Goal: Information Seeking & Learning: Understand process/instructions

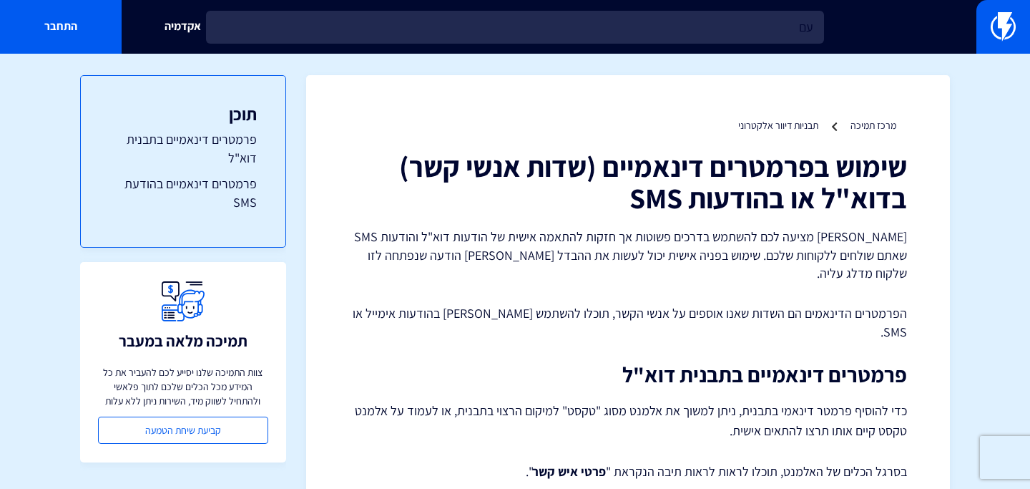
type input "ע"
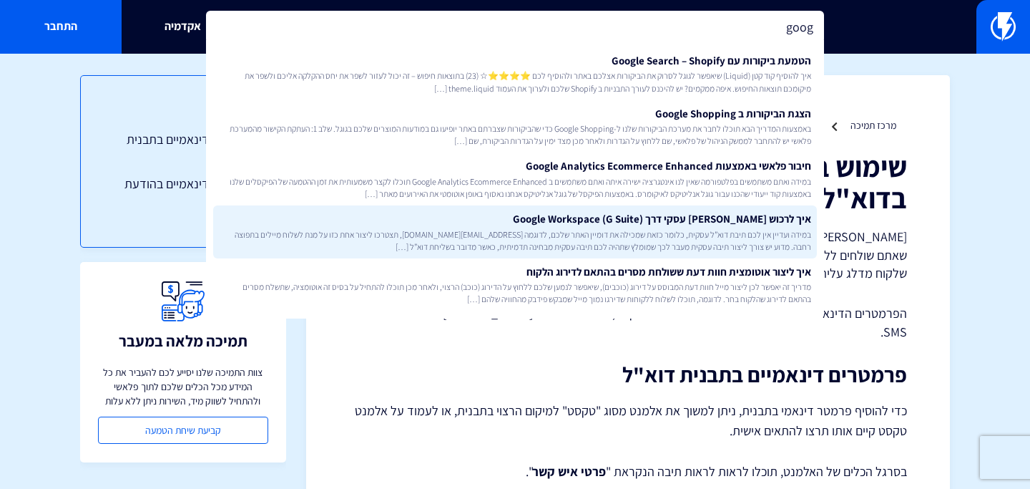
drag, startPoint x: 540, startPoint y: 192, endPoint x: 687, endPoint y: 237, distance: 154.1
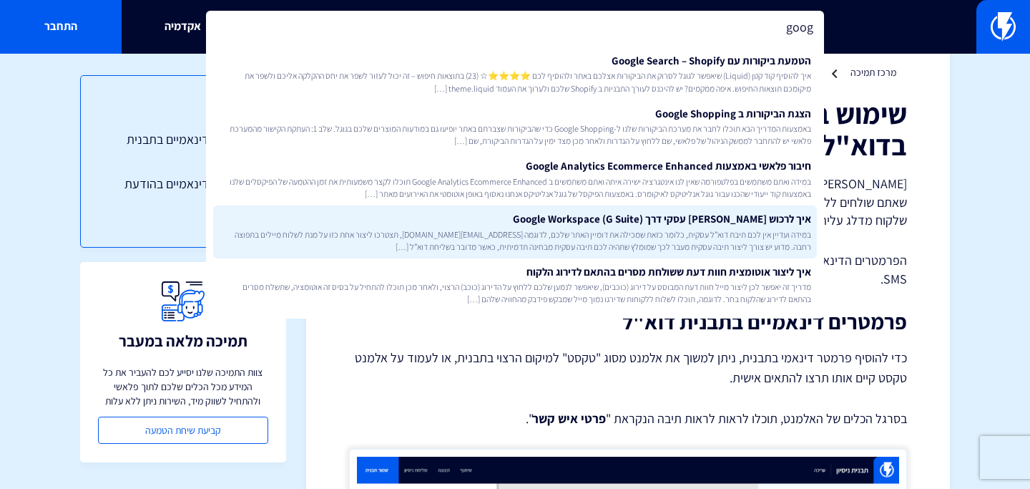
scroll to position [65, 0]
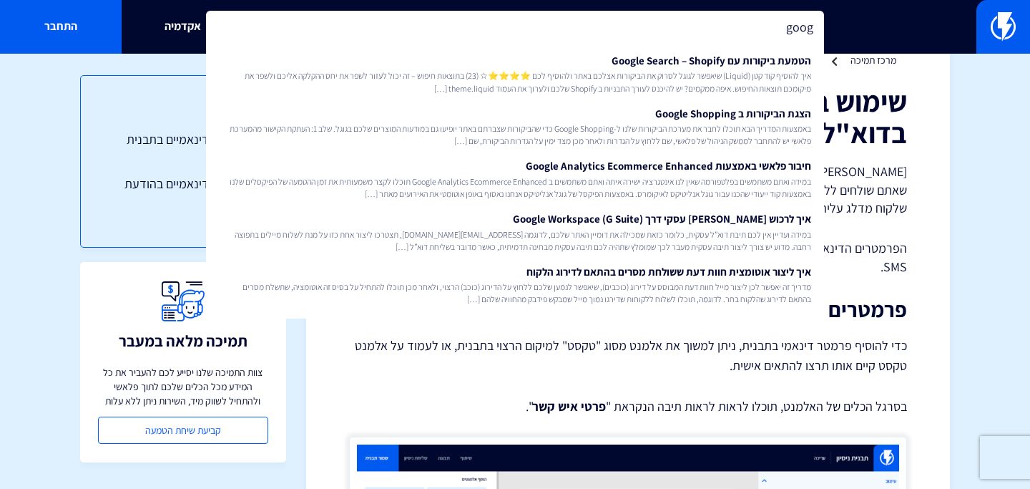
click at [533, 34] on input "goog" at bounding box center [515, 27] width 618 height 33
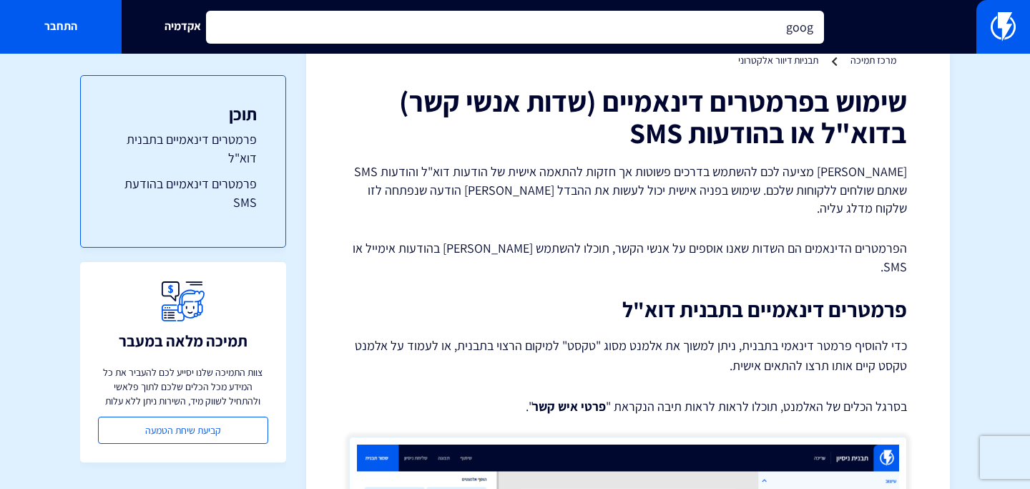
click at [533, 34] on input "goog" at bounding box center [515, 27] width 618 height 33
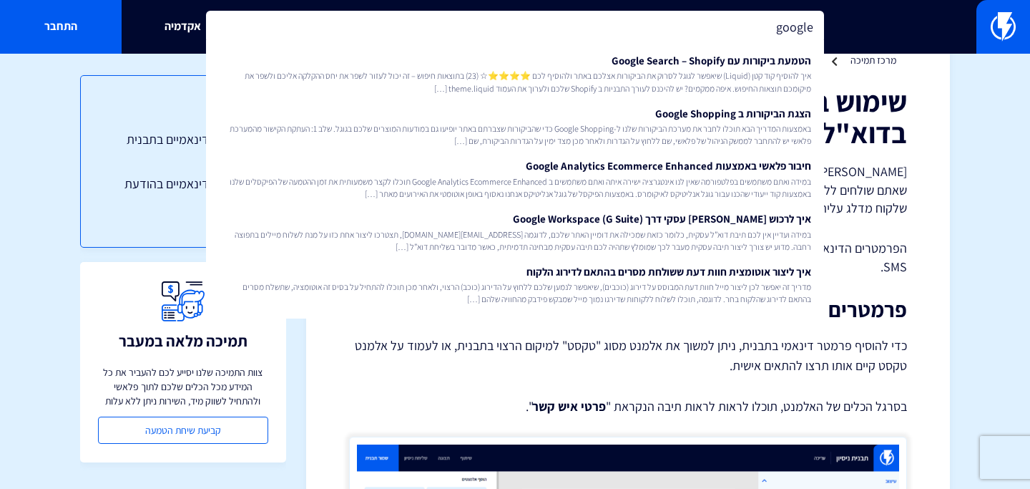
click at [447, 24] on input "google" at bounding box center [515, 27] width 618 height 33
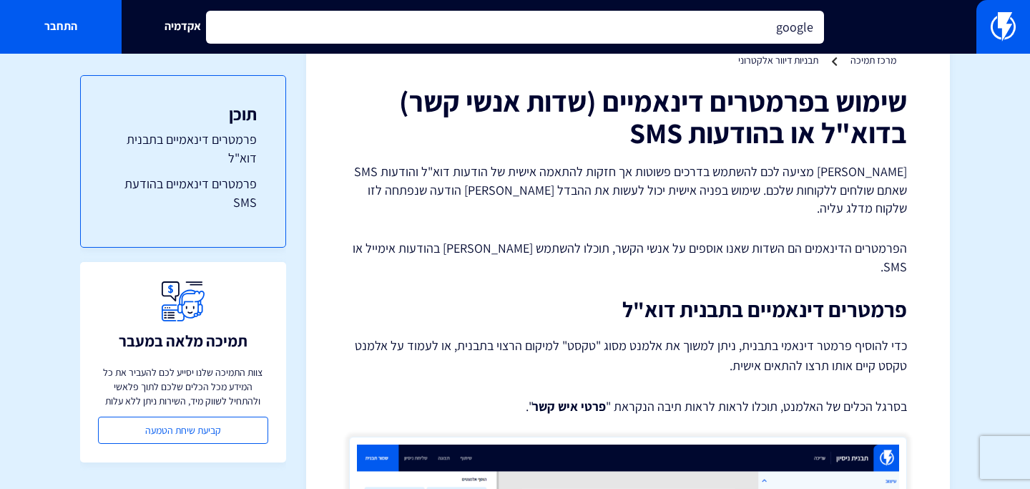
click at [447, 24] on input "google" at bounding box center [515, 27] width 618 height 33
type input "אוטומ"
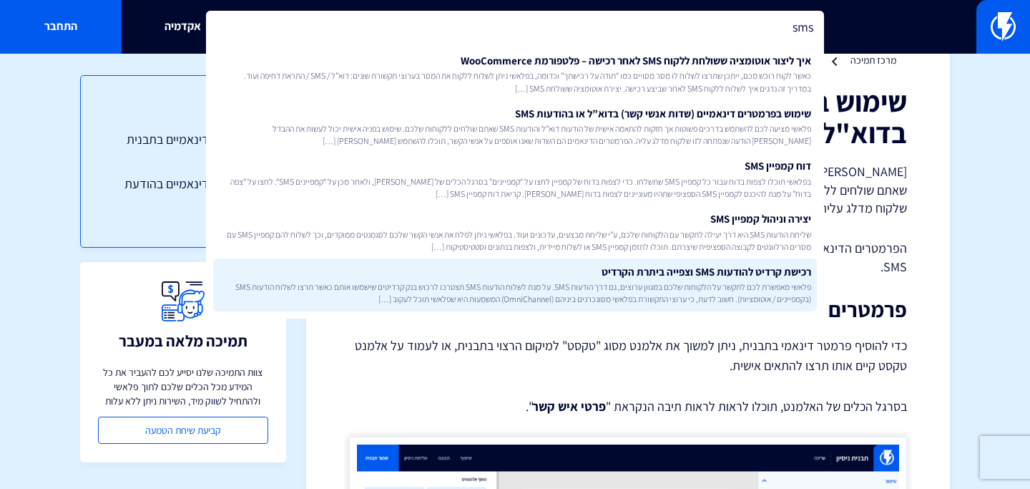
type input "sms"
click at [630, 282] on span "פלאשי מאפשרת לכם לתקשר על הלקוחות שלכם במגוון ערוצים, גם דרך הודעות SMS. על מנת…" at bounding box center [515, 292] width 592 height 24
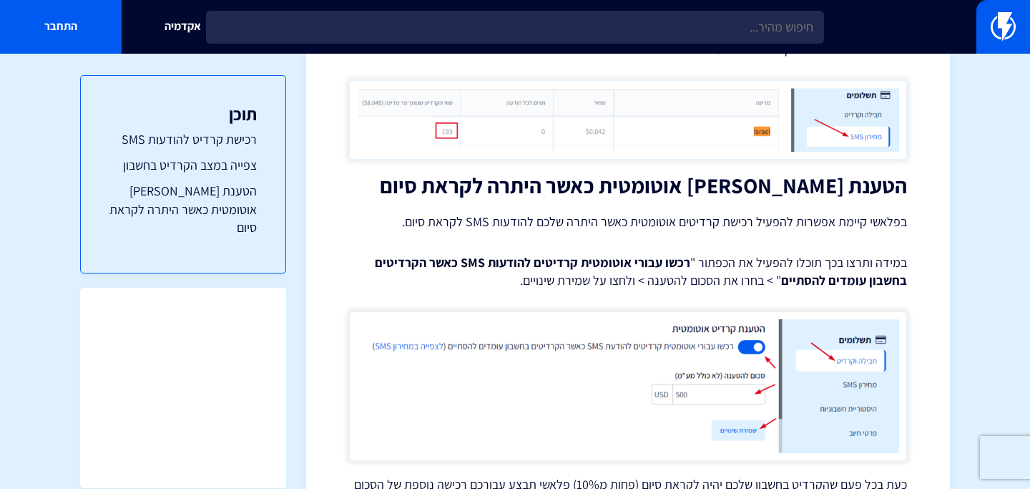
scroll to position [2462, 0]
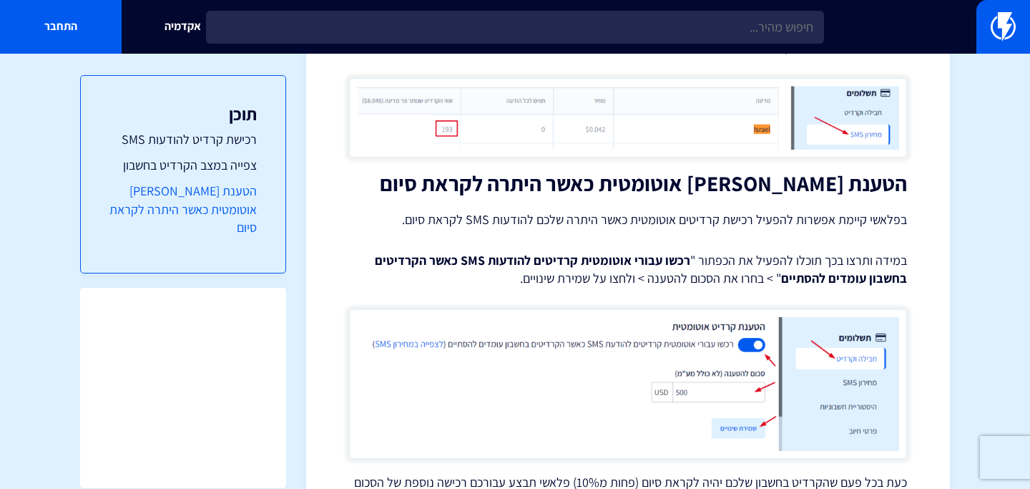
click at [247, 200] on link "הטענת [PERSON_NAME] אוטומטית כאשר היתרה לקראת סיום" at bounding box center [182, 209] width 147 height 55
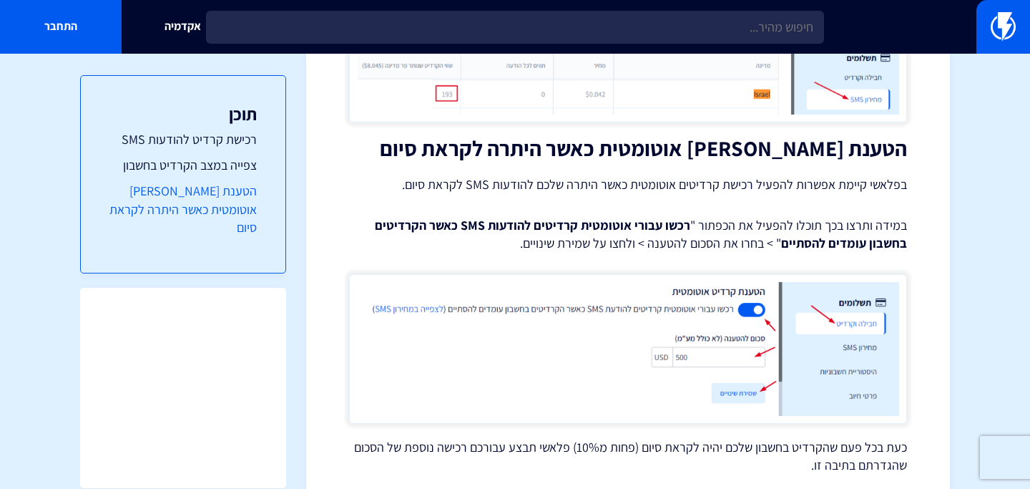
scroll to position [2527, 0]
